Goal: Task Accomplishment & Management: Complete application form

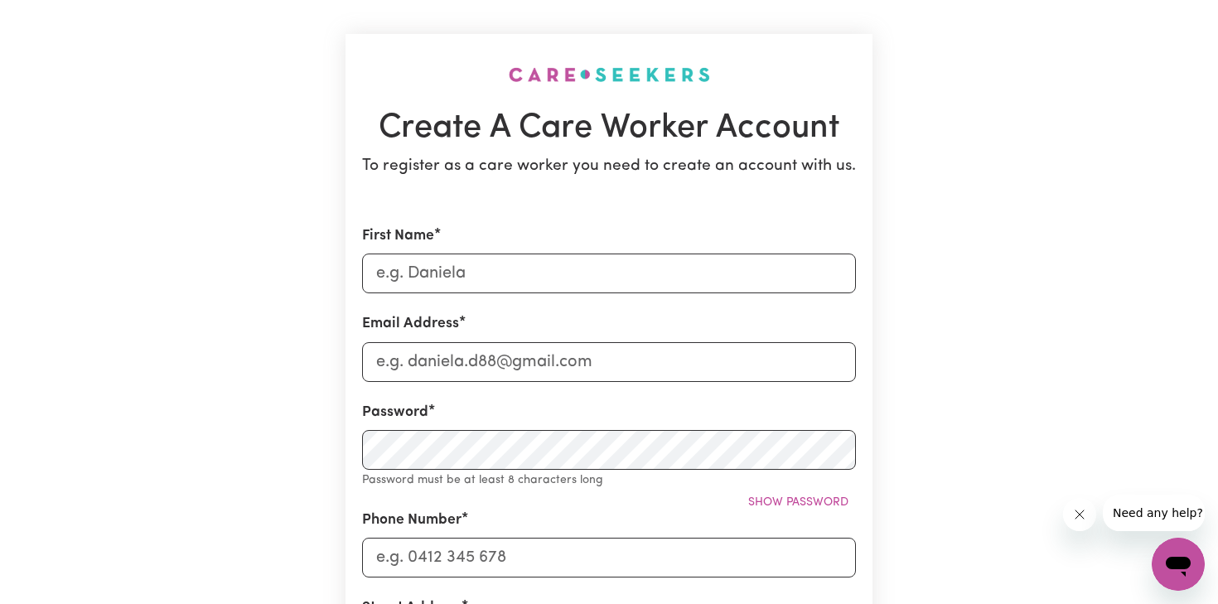
scroll to position [96, 0]
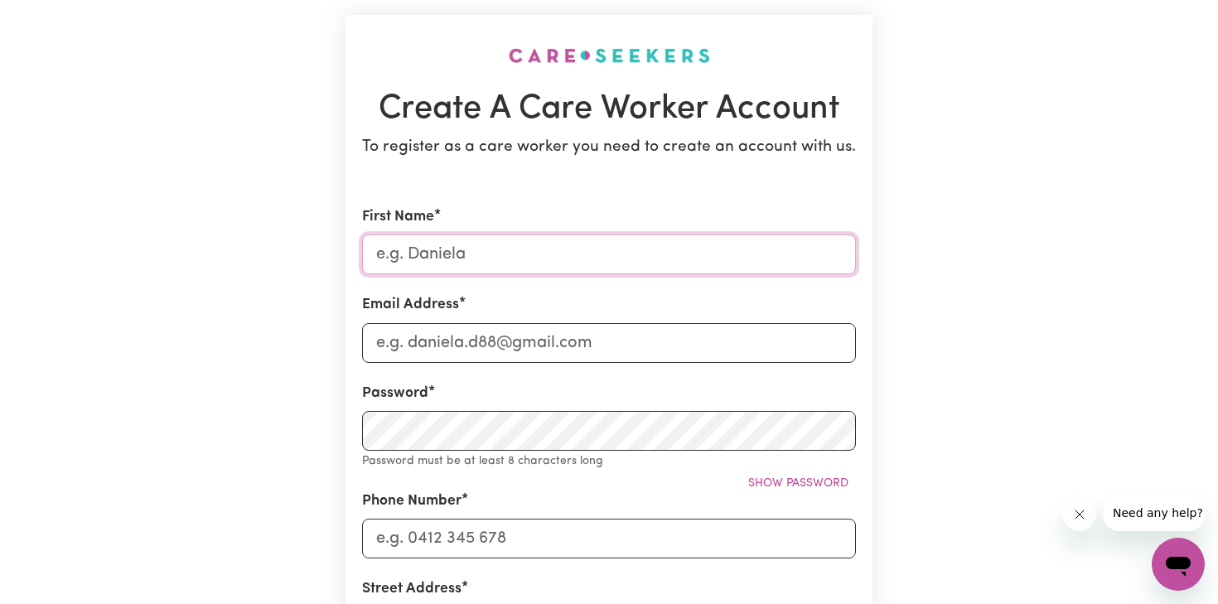
click at [490, 244] on input "First Name" at bounding box center [609, 254] width 494 height 40
type input "Khushi"
type input "[EMAIL_ADDRESS][DOMAIN_NAME]"
type input "405014349"
type input "[STREET_ADDRESS][PERSON_NAME][DATE]"
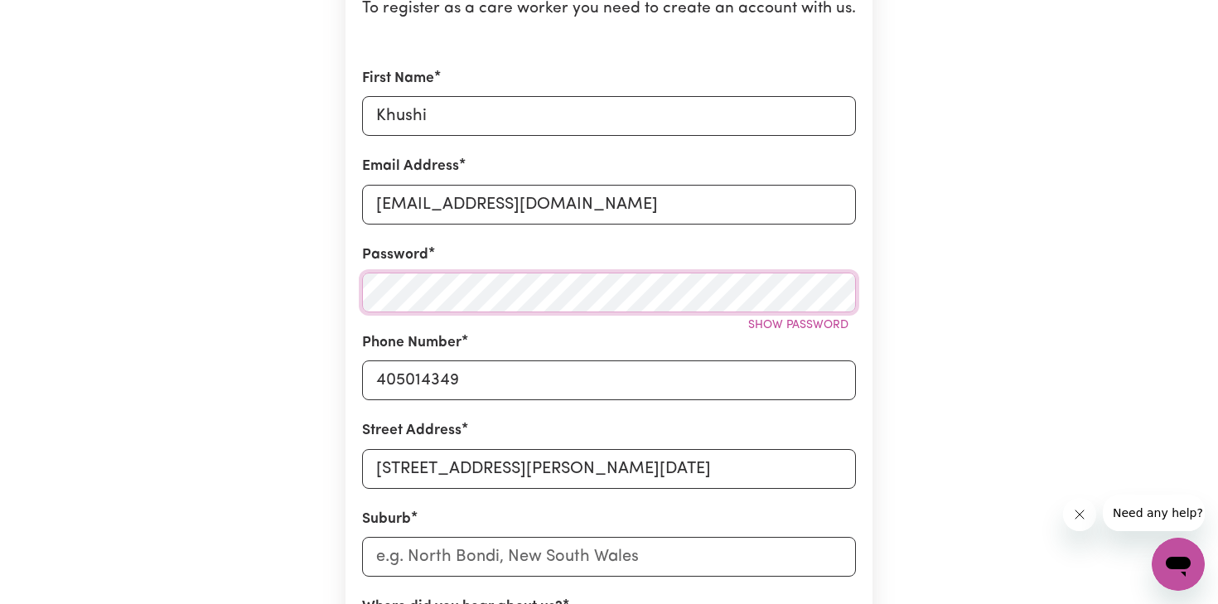
scroll to position [238, 0]
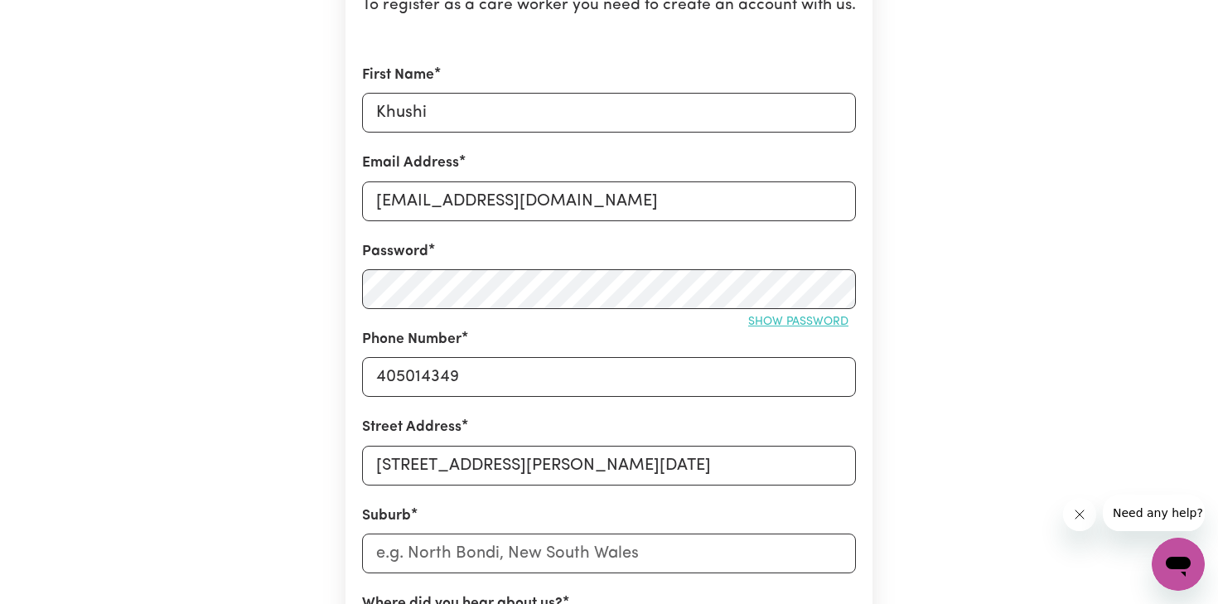
click at [781, 314] on button "Show password" at bounding box center [798, 322] width 115 height 26
click at [781, 314] on button "Hide password" at bounding box center [802, 322] width 107 height 26
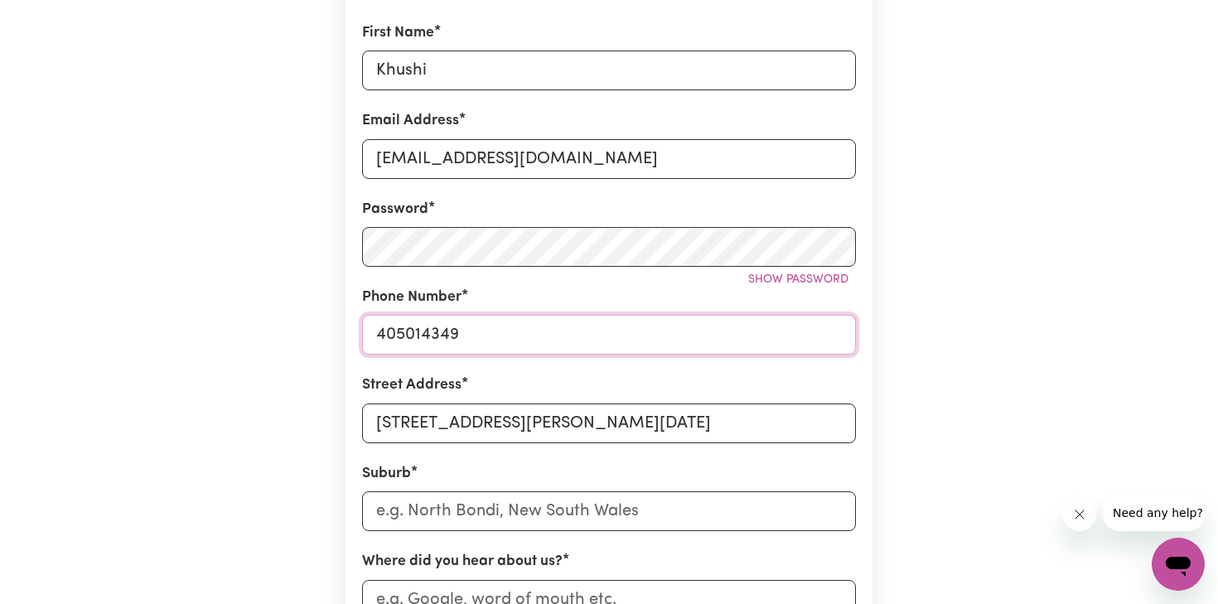
click at [375, 331] on input "405014349" at bounding box center [609, 335] width 494 height 40
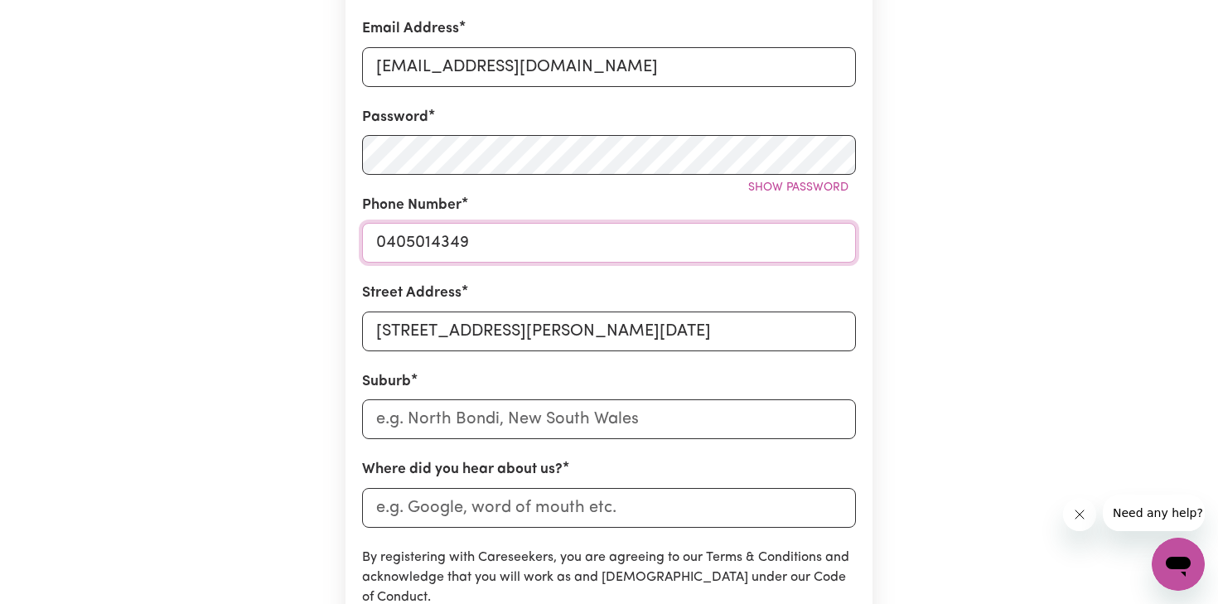
scroll to position [378, 0]
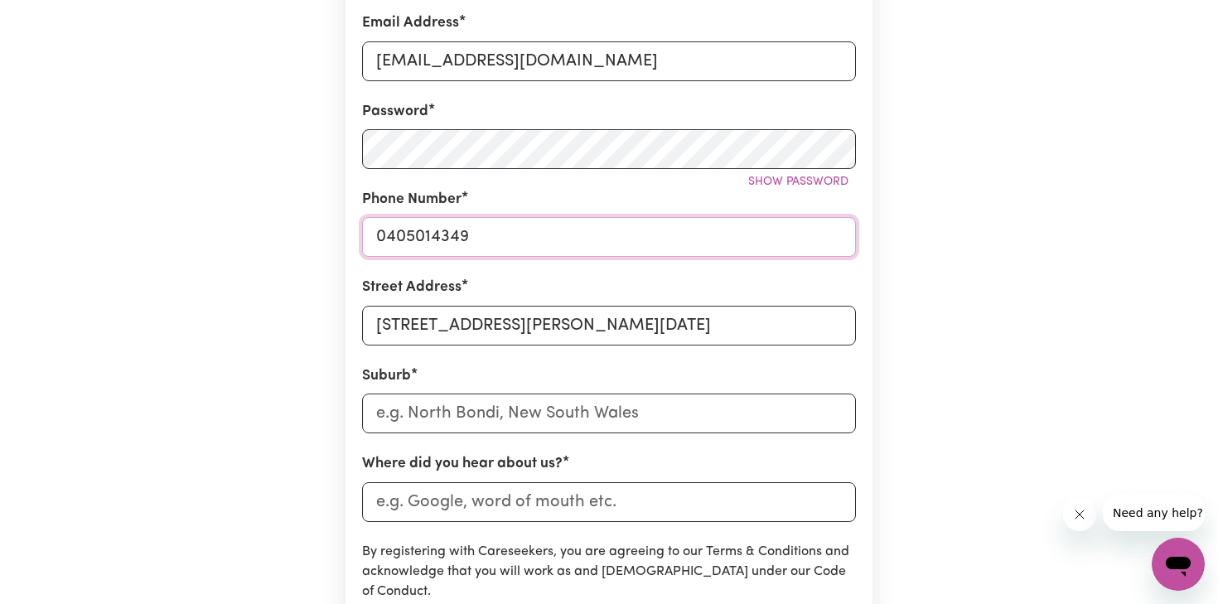
type input "0405014349"
click at [384, 409] on input "text" at bounding box center [609, 413] width 494 height 40
type input "Toowon"
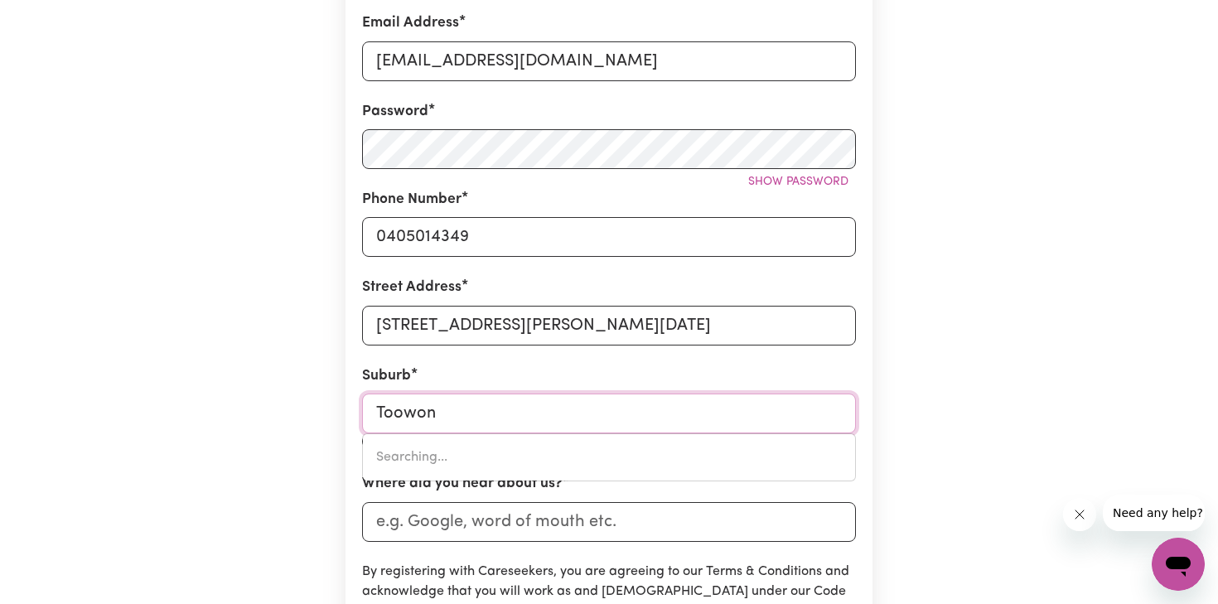
type input "ToowonG, [GEOGRAPHIC_DATA], 4066"
type input "Toowong"
type input "Toowong, [GEOGRAPHIC_DATA], 4066"
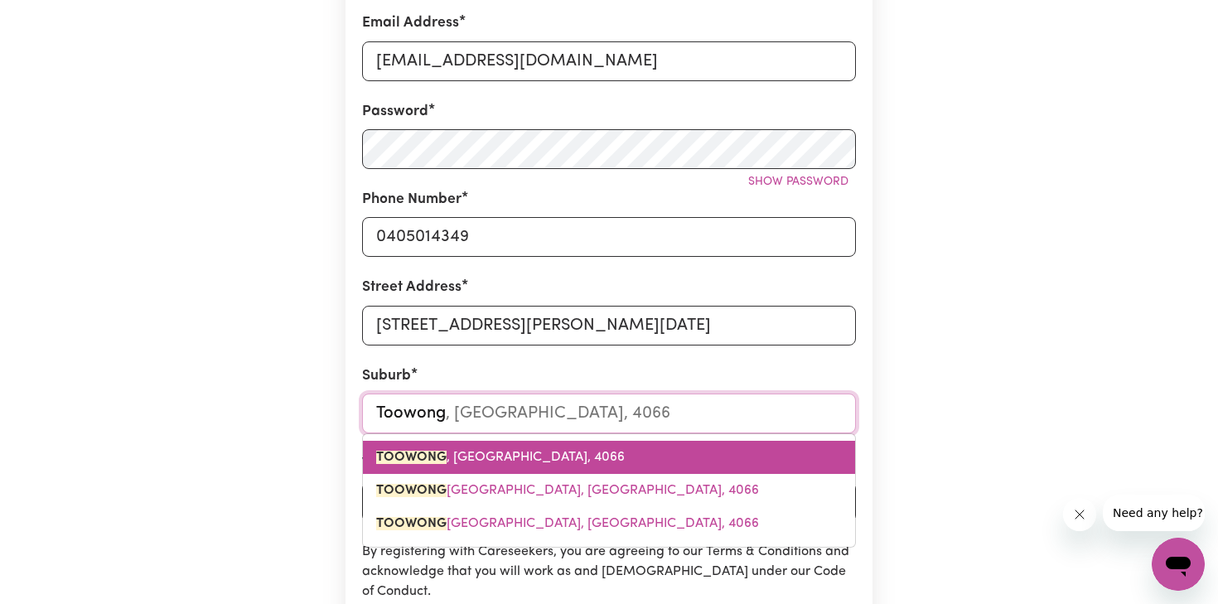
click at [498, 459] on span "TOOWONG , [GEOGRAPHIC_DATA], 4066" at bounding box center [500, 457] width 249 height 13
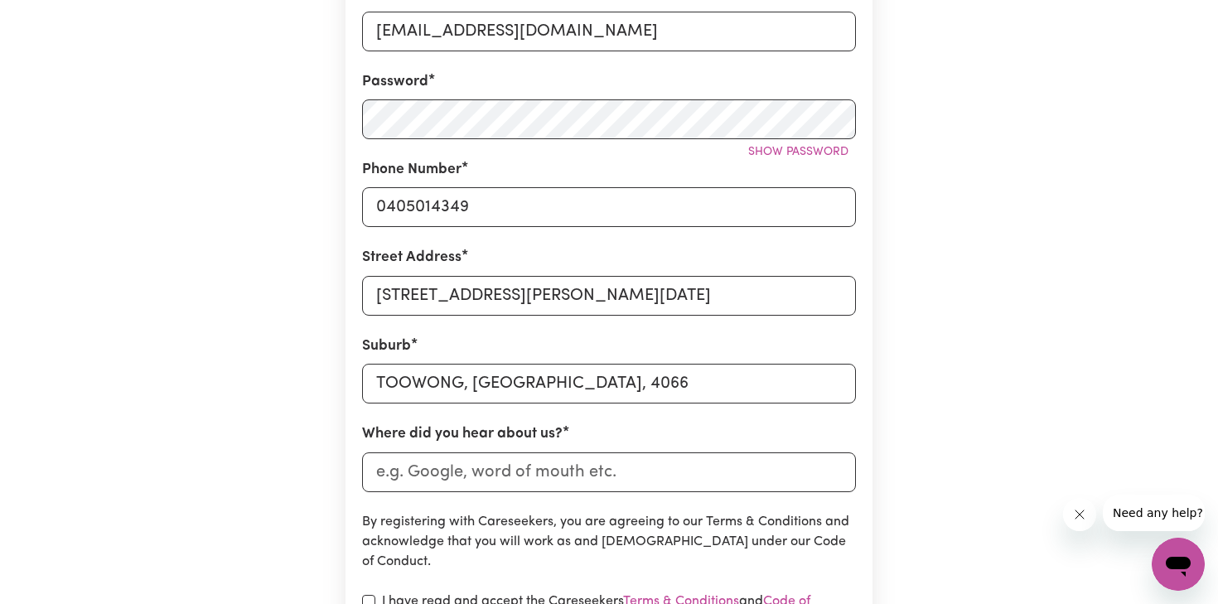
scroll to position [410, 0]
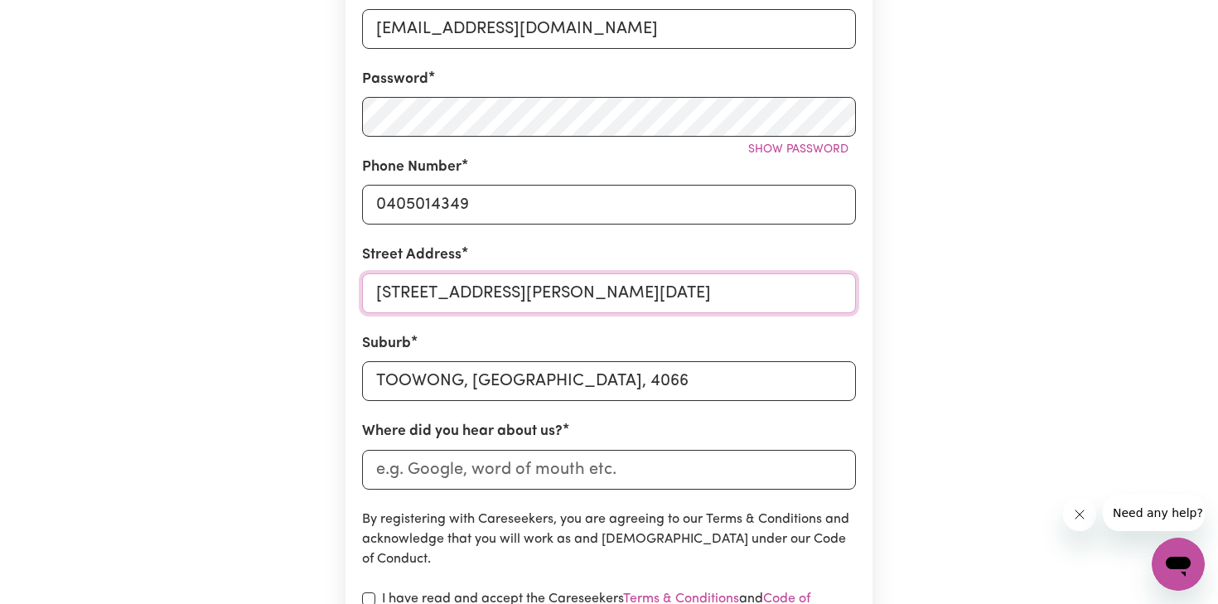
click at [412, 290] on input "[STREET_ADDRESS][PERSON_NAME][DATE]" at bounding box center [609, 293] width 494 height 40
drag, startPoint x: 490, startPoint y: 290, endPoint x: 815, endPoint y: 287, distance: 324.7
click at [815, 287] on input "[STREET_ADDRESS][PERSON_NAME][DATE]" at bounding box center [609, 293] width 494 height 40
type input "[STREET_ADDRESS][PERSON_NAME]"
click at [539, 454] on input "Where did you hear about us?" at bounding box center [609, 470] width 494 height 40
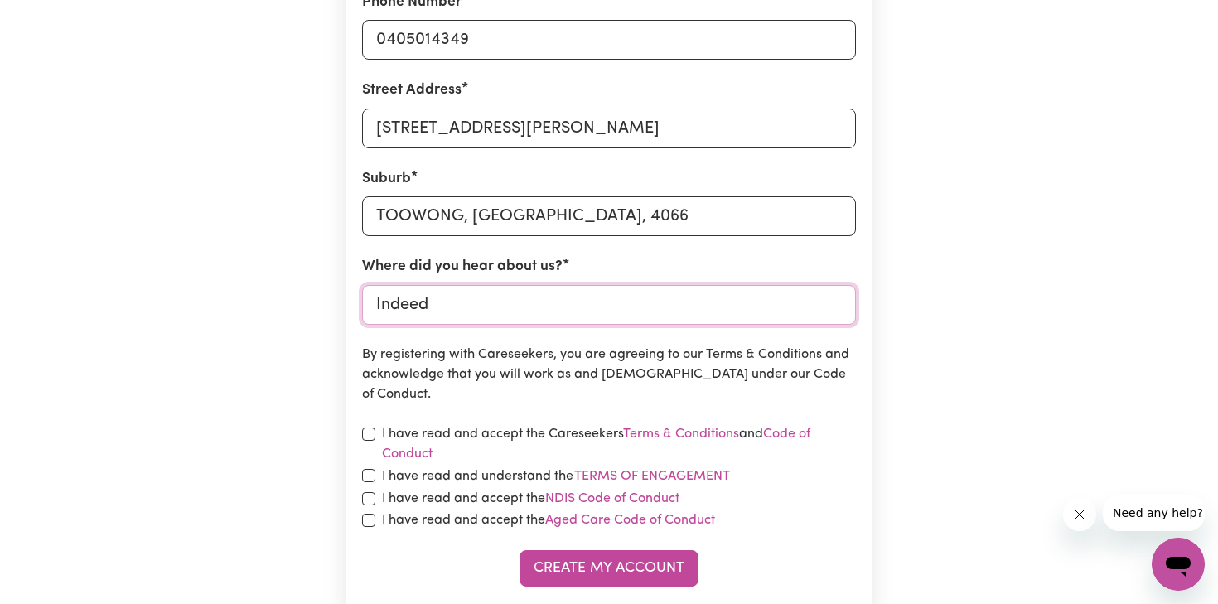
scroll to position [601, 0]
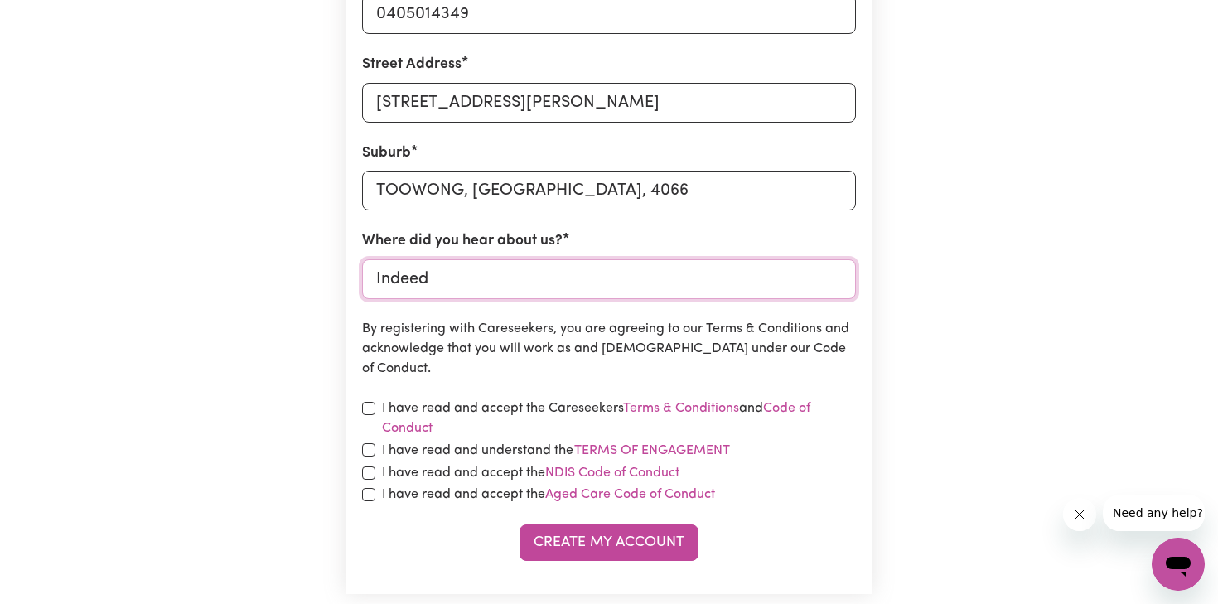
type input "Indeed"
click at [366, 402] on input "checkbox" at bounding box center [368, 408] width 13 height 13
checkbox input "true"
click at [366, 451] on input "checkbox" at bounding box center [368, 449] width 13 height 13
checkbox input "true"
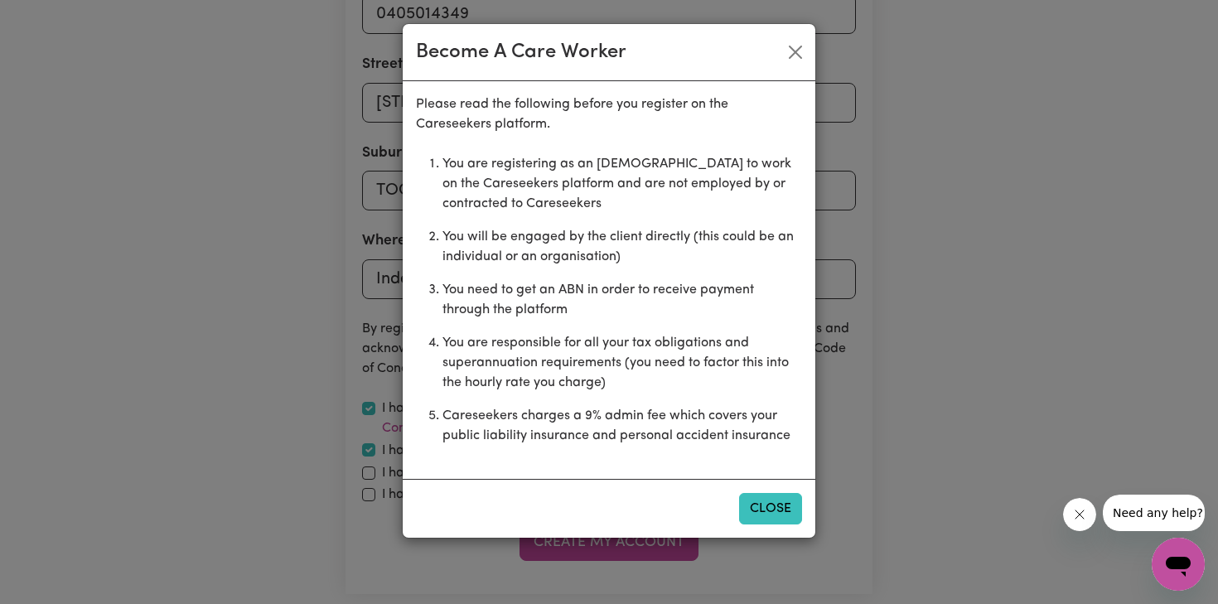
click at [770, 514] on button "Close" at bounding box center [770, 508] width 63 height 31
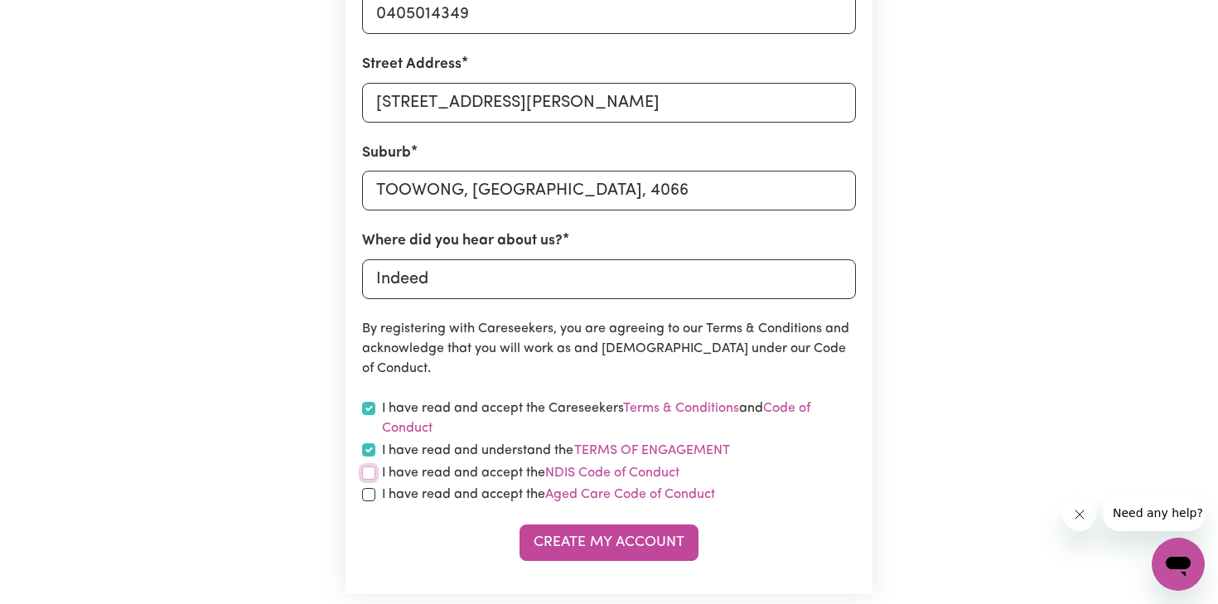
click at [369, 472] on input "checkbox" at bounding box center [368, 472] width 13 height 13
checkbox input "true"
click at [366, 501] on div "I have read and accept the Aged Care Code of Conduct" at bounding box center [609, 495] width 494 height 20
click at [367, 495] on input "checkbox" at bounding box center [368, 494] width 13 height 13
checkbox input "true"
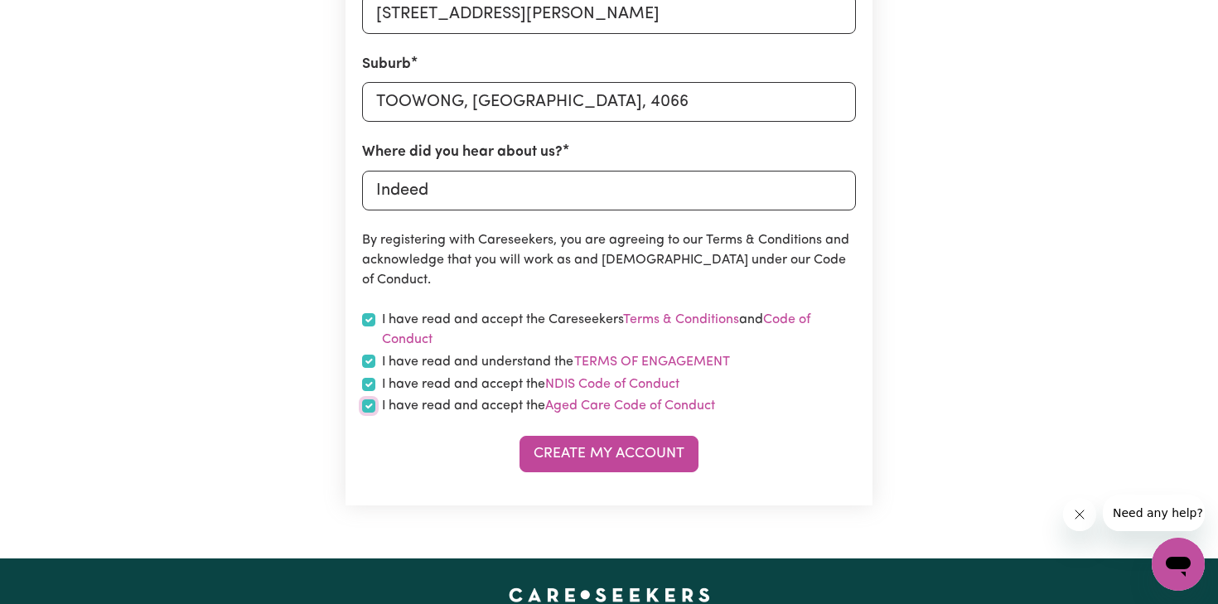
scroll to position [724, 0]
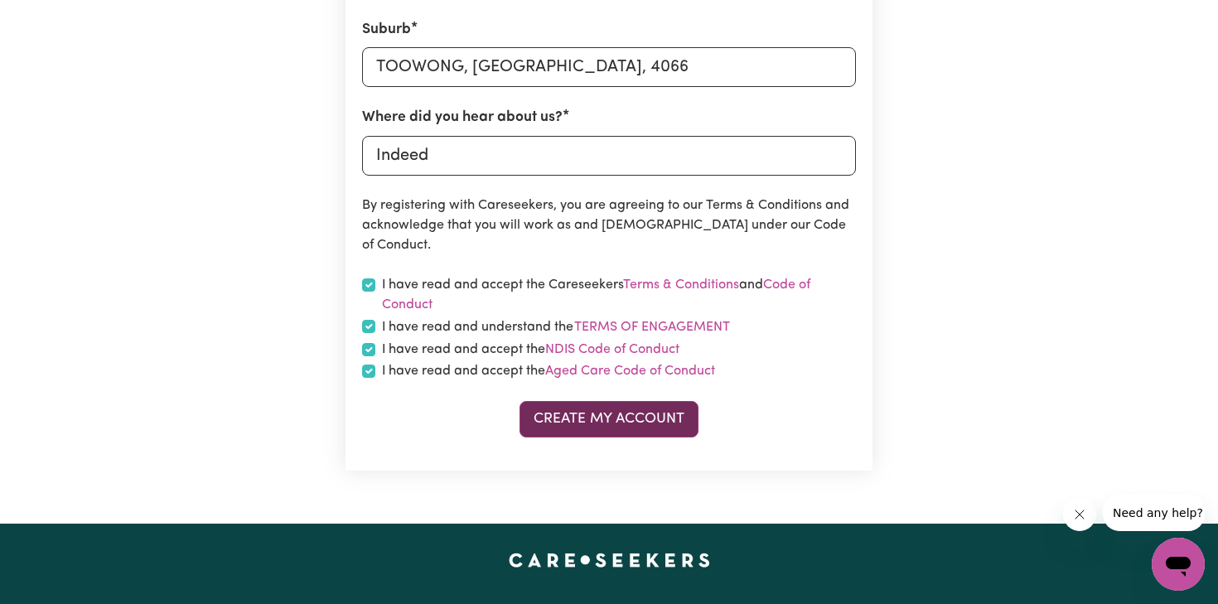
click at [650, 410] on button "Create My Account" at bounding box center [608, 419] width 179 height 36
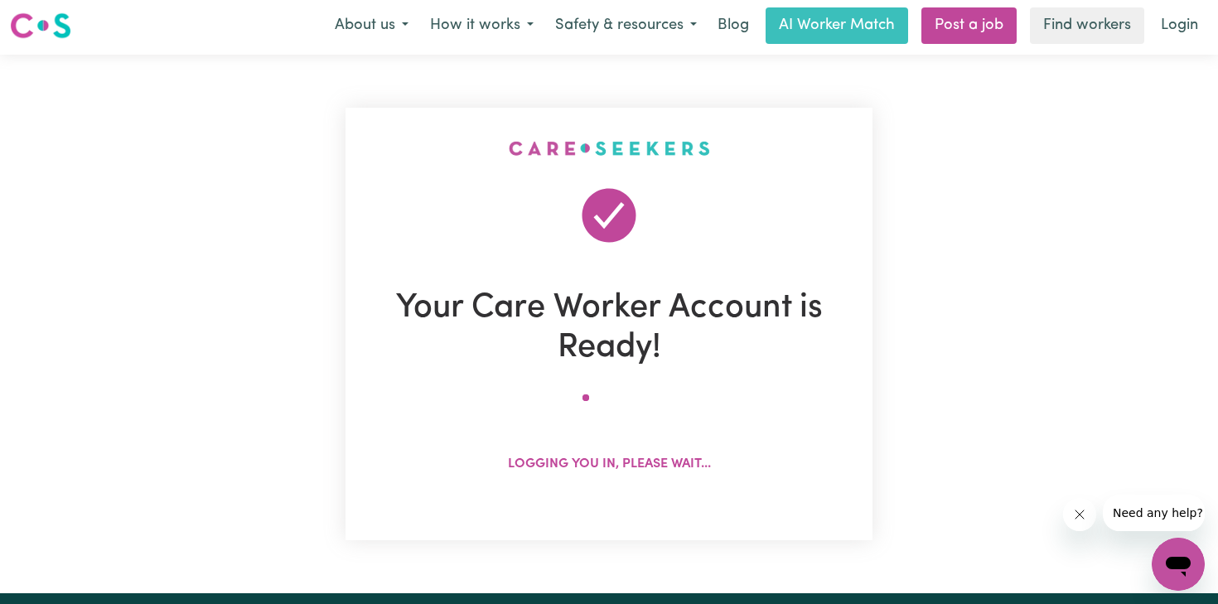
scroll to position [0, 0]
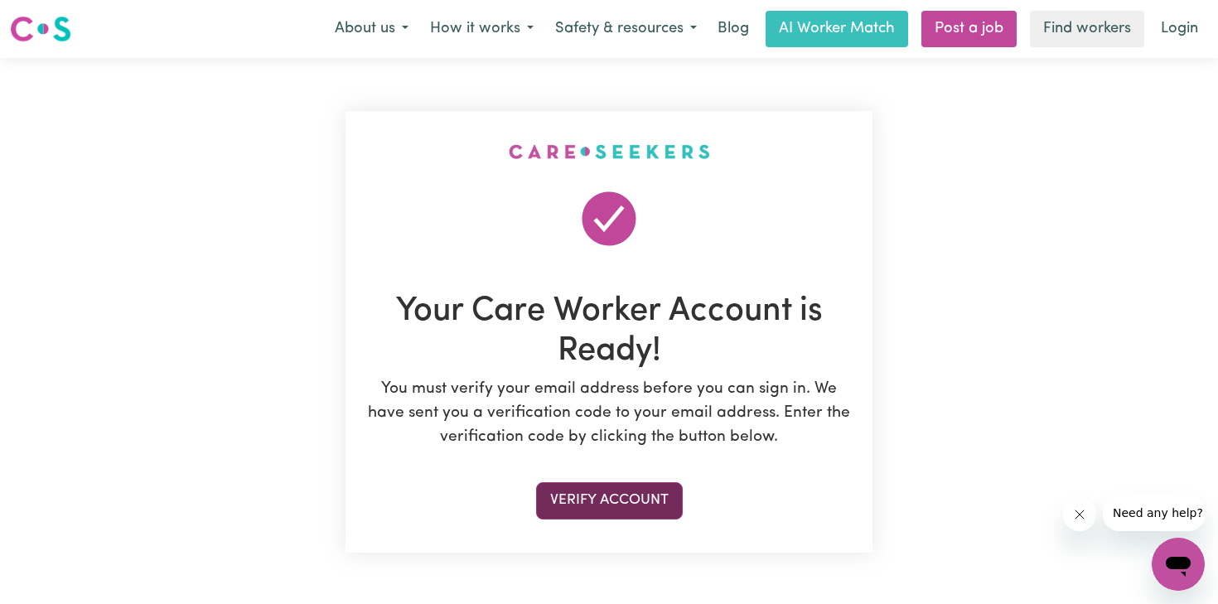
click at [595, 496] on button "Verify Account" at bounding box center [609, 500] width 147 height 36
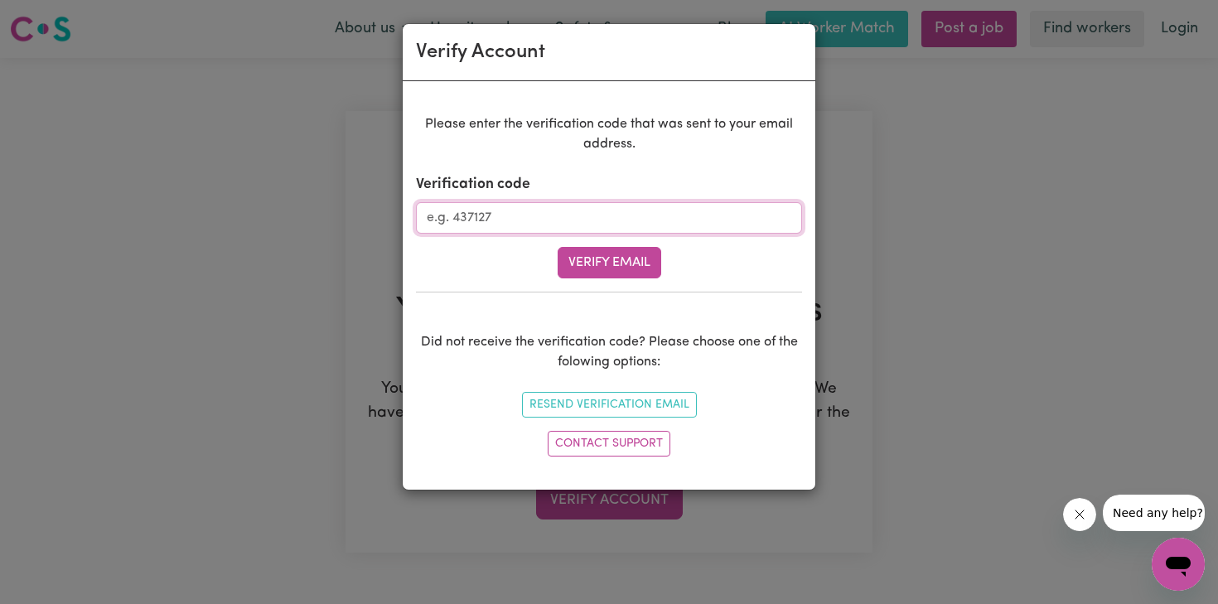
click at [475, 220] on input "Verification code" at bounding box center [609, 217] width 386 height 31
paste input "542990"
type input "542990"
click at [609, 262] on button "Verify Email" at bounding box center [609, 262] width 104 height 31
